Goal: Download file/media

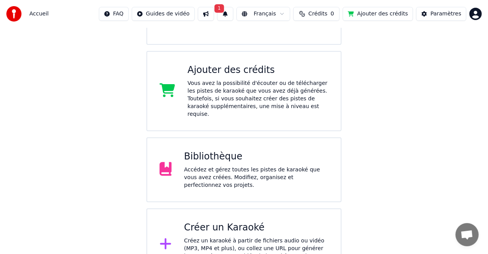
scroll to position [124, 0]
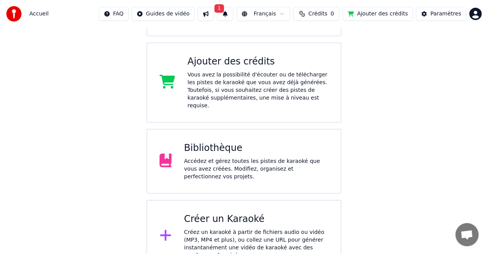
click at [192, 148] on div "Bibliothèque" at bounding box center [256, 148] width 144 height 12
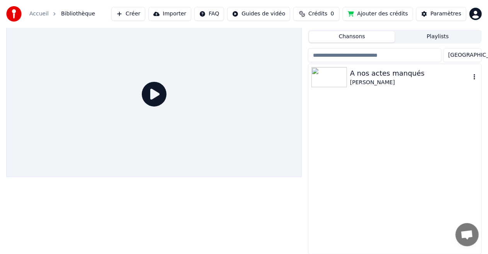
click at [446, 75] on div "A nos actes manqués" at bounding box center [410, 73] width 120 height 11
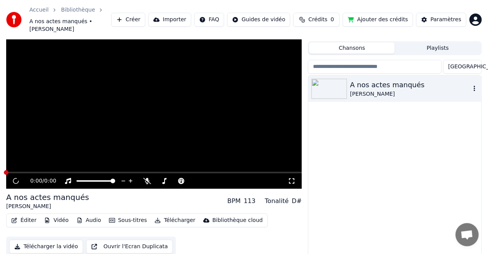
scroll to position [20, 0]
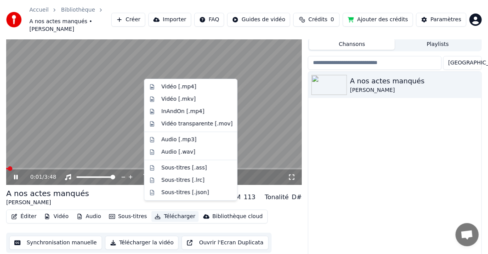
click at [161, 211] on button "Télécharger" at bounding box center [174, 216] width 47 height 11
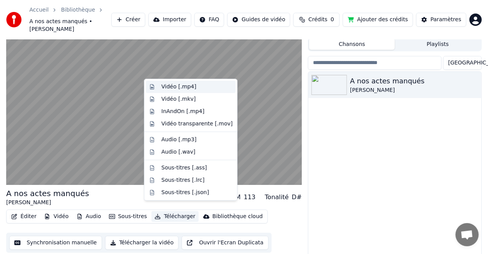
click at [168, 86] on div "Vidéo [.mp4]" at bounding box center [178, 87] width 35 height 8
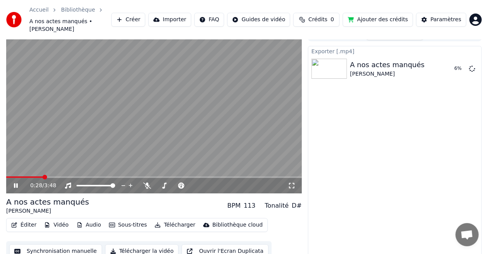
click at [291, 183] on icon at bounding box center [292, 186] width 8 height 6
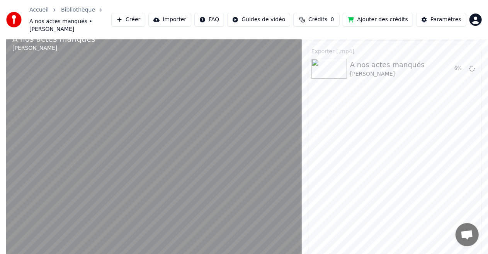
scroll to position [8, 0]
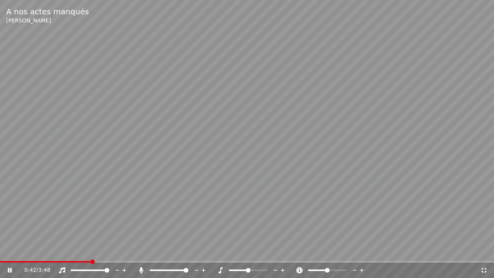
click at [188, 254] on span at bounding box center [186, 270] width 5 height 5
click at [251, 254] on span at bounding box center [248, 270] width 5 height 5
click at [227, 254] on div at bounding box center [255, 270] width 62 height 8
click at [229, 254] on div at bounding box center [255, 270] width 62 height 8
click at [230, 254] on div at bounding box center [255, 270] width 62 height 8
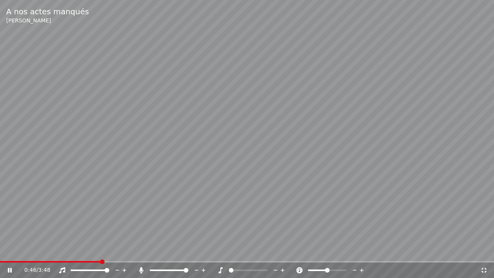
click at [229, 254] on span at bounding box center [231, 270] width 5 height 5
click at [333, 254] on div at bounding box center [334, 270] width 62 height 8
click at [334, 254] on span at bounding box center [327, 270] width 39 height 2
click at [328, 254] on span at bounding box center [321, 270] width 26 height 2
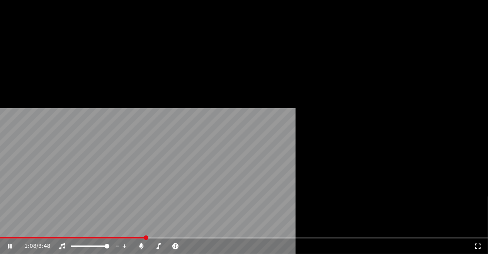
scroll to position [12, 0]
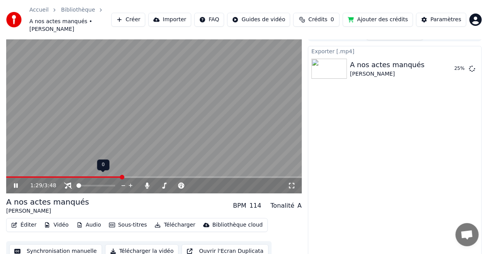
click at [76, 183] on span at bounding box center [78, 185] width 5 height 5
click at [96, 182] on div at bounding box center [103, 186] width 62 height 8
click at [106, 183] on span at bounding box center [104, 185] width 5 height 5
click at [205, 185] on span at bounding box center [198, 186] width 16 height 2
click at [209, 185] on span at bounding box center [209, 186] width 39 height 2
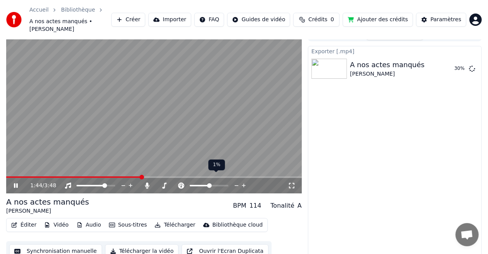
click at [207, 183] on span at bounding box center [209, 185] width 5 height 5
click at [234, 182] on div "1:46 / 3:48" at bounding box center [159, 186] width 258 height 8
click at [226, 182] on div "1:47 / 3:48" at bounding box center [159, 186] width 258 height 8
click at [114, 185] on span at bounding box center [95, 186] width 39 height 2
click at [114, 183] on span at bounding box center [111, 185] width 5 height 5
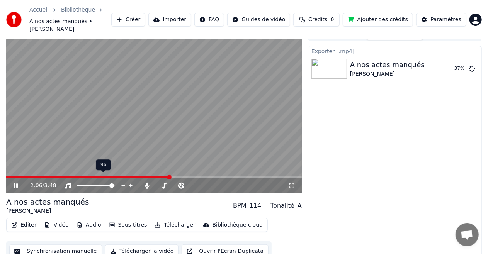
click at [114, 183] on span at bounding box center [111, 185] width 5 height 5
click at [130, 184] on icon at bounding box center [131, 186] width 4 height 4
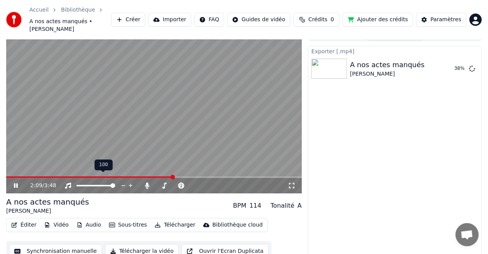
click at [130, 184] on icon at bounding box center [131, 186] width 4 height 4
click at [200, 182] on icon at bounding box center [202, 186] width 7 height 8
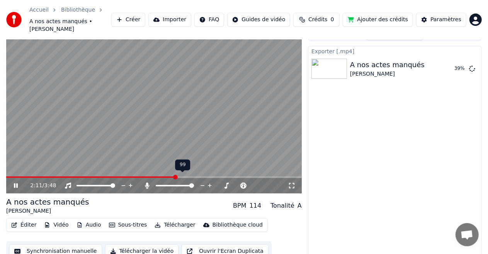
click at [200, 182] on icon at bounding box center [202, 186] width 7 height 8
click at [156, 183] on span at bounding box center [158, 185] width 5 height 5
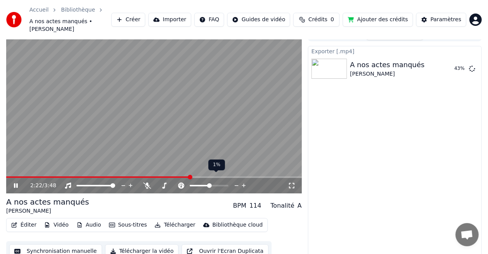
click at [242, 182] on icon at bounding box center [243, 186] width 7 height 8
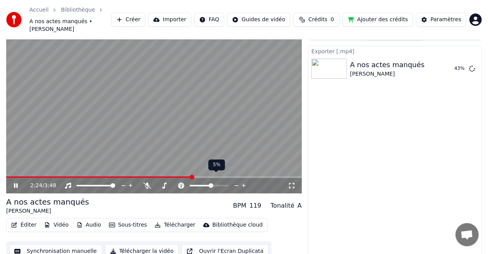
click at [242, 182] on icon at bounding box center [243, 186] width 7 height 8
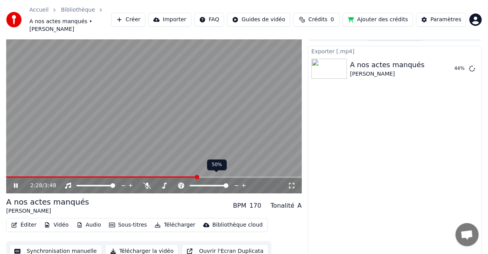
click at [228, 183] on span at bounding box center [226, 185] width 5 height 5
click at [208, 182] on div at bounding box center [216, 186] width 62 height 8
click at [207, 185] on span at bounding box center [209, 186] width 39 height 2
click at [208, 183] on span at bounding box center [207, 185] width 5 height 5
click at [244, 182] on icon at bounding box center [243, 186] width 7 height 8
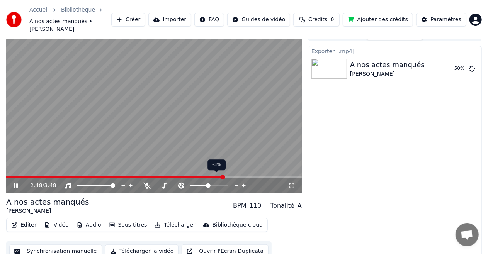
click at [244, 182] on icon at bounding box center [243, 186] width 7 height 8
click at [445, 62] on button "Afficher" at bounding box center [449, 69] width 34 height 14
